Goal: Task Accomplishment & Management: Manage account settings

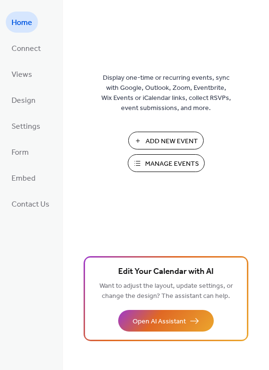
click at [148, 164] on span "Manage Events" at bounding box center [172, 164] width 54 height 10
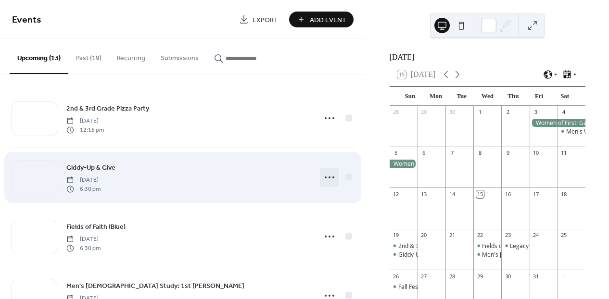
click at [323, 177] on icon at bounding box center [329, 177] width 15 height 15
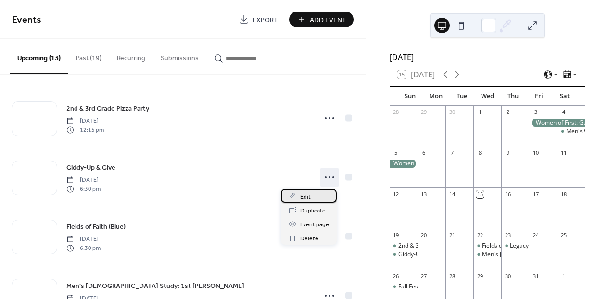
click at [305, 197] on span "Edit" at bounding box center [305, 197] width 11 height 10
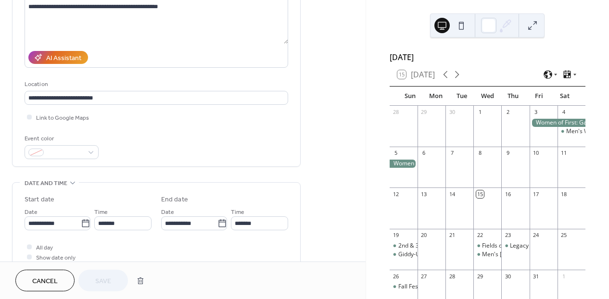
scroll to position [144, 0]
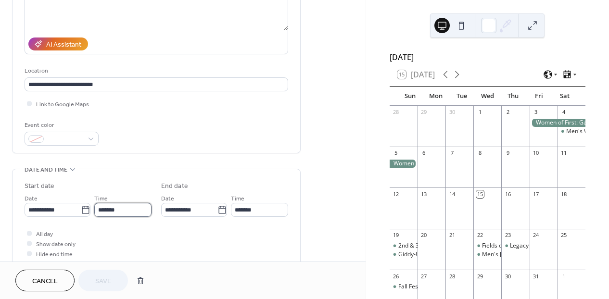
click at [107, 207] on input "*******" at bounding box center [122, 210] width 57 height 14
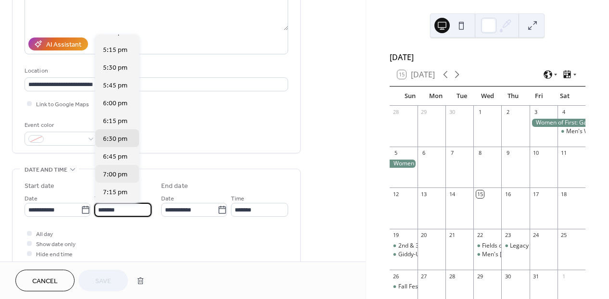
scroll to position [1220, 0]
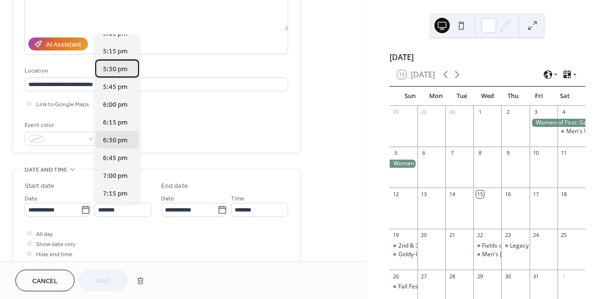
click at [118, 73] on span "5:30 pm" at bounding box center [115, 69] width 25 height 10
type input "*******"
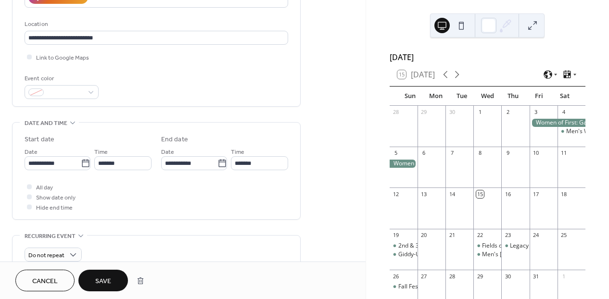
scroll to position [192, 0]
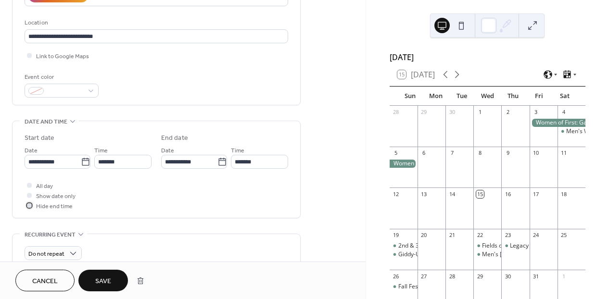
click at [28, 207] on div at bounding box center [29, 205] width 5 height 5
click at [104, 279] on span "Save" at bounding box center [103, 281] width 16 height 10
